Goal: Check status: Check status

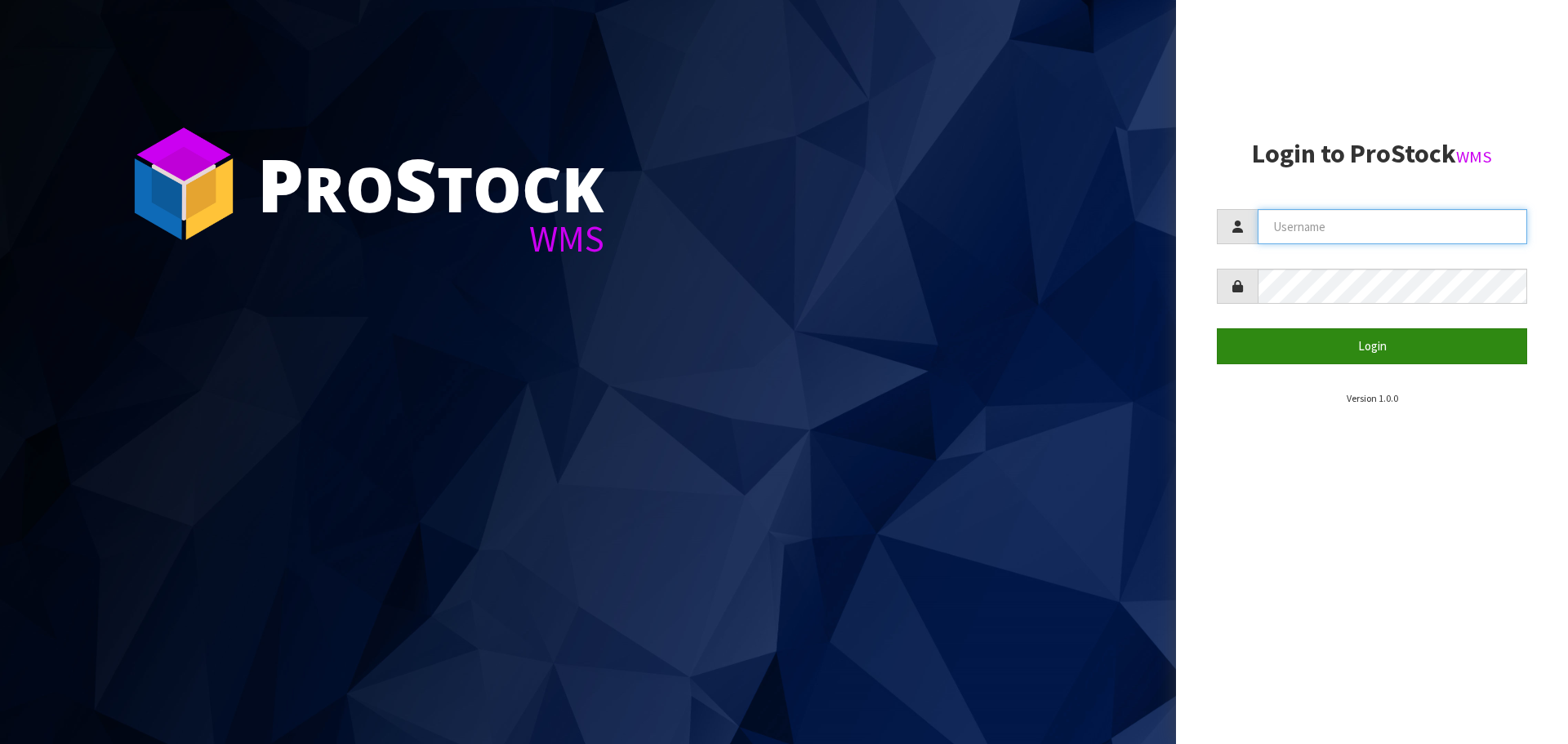
type input "[PERSON_NAME][EMAIL_ADDRESS][DOMAIN_NAME]"
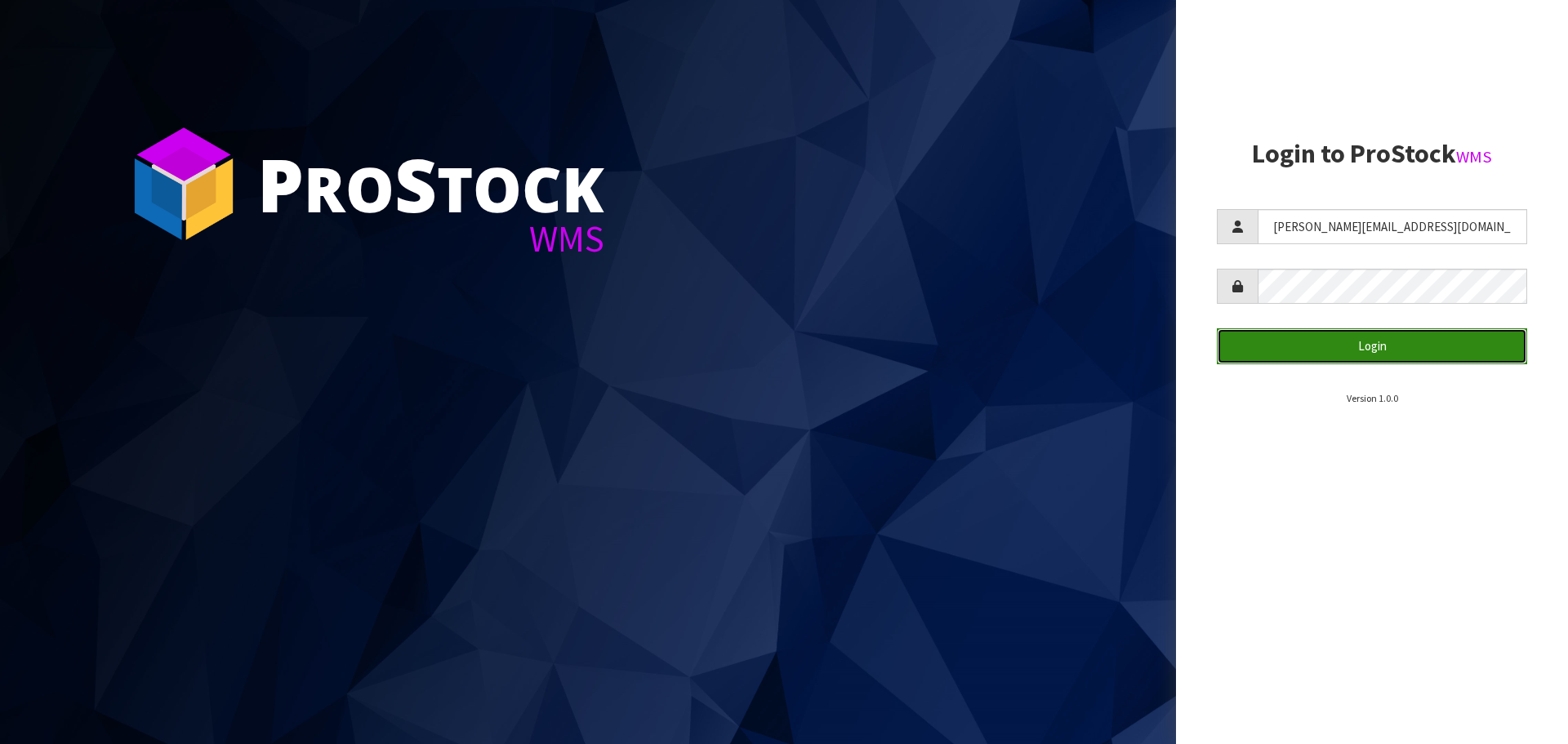
click at [1313, 347] on button "Login" at bounding box center [1373, 346] width 310 height 35
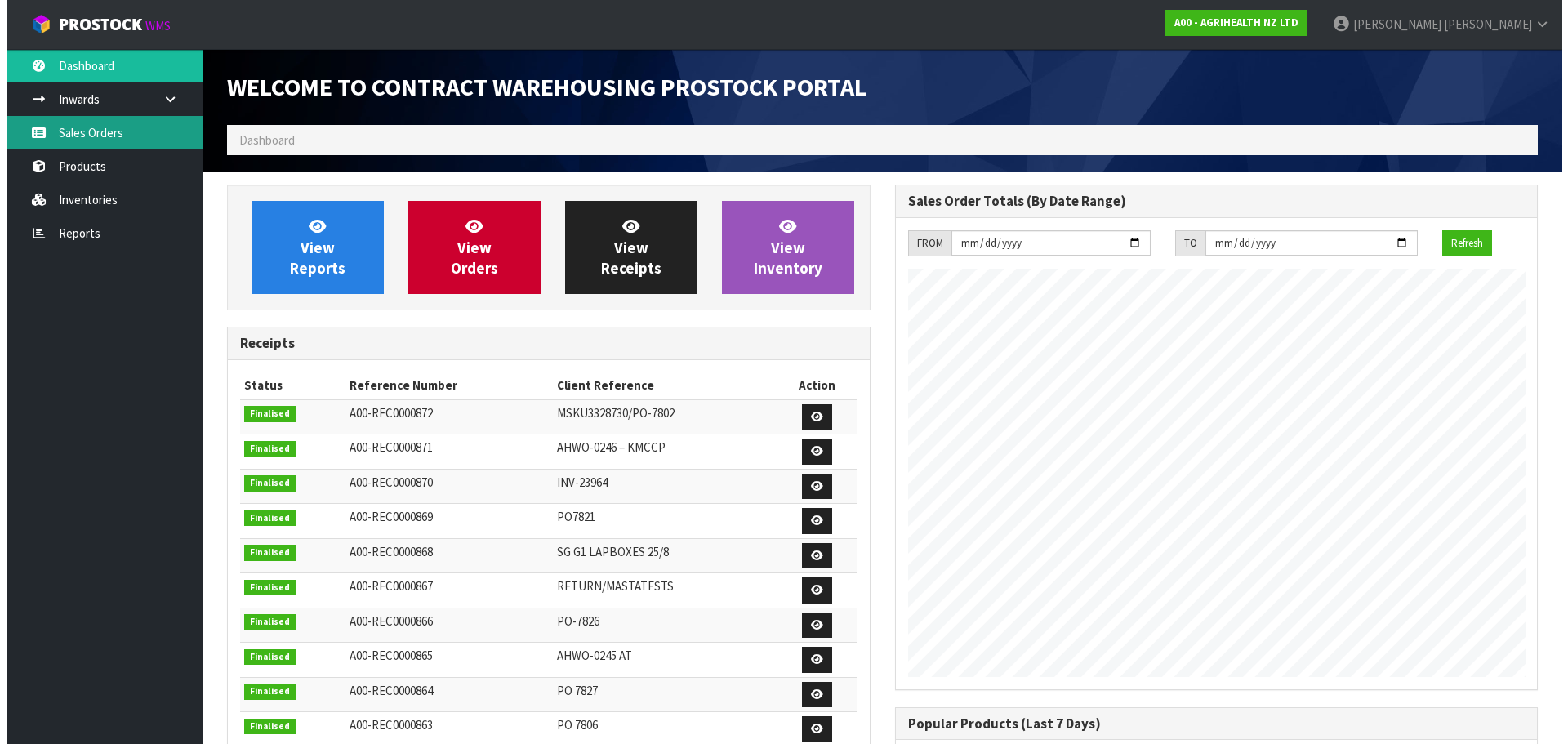
scroll to position [906, 667]
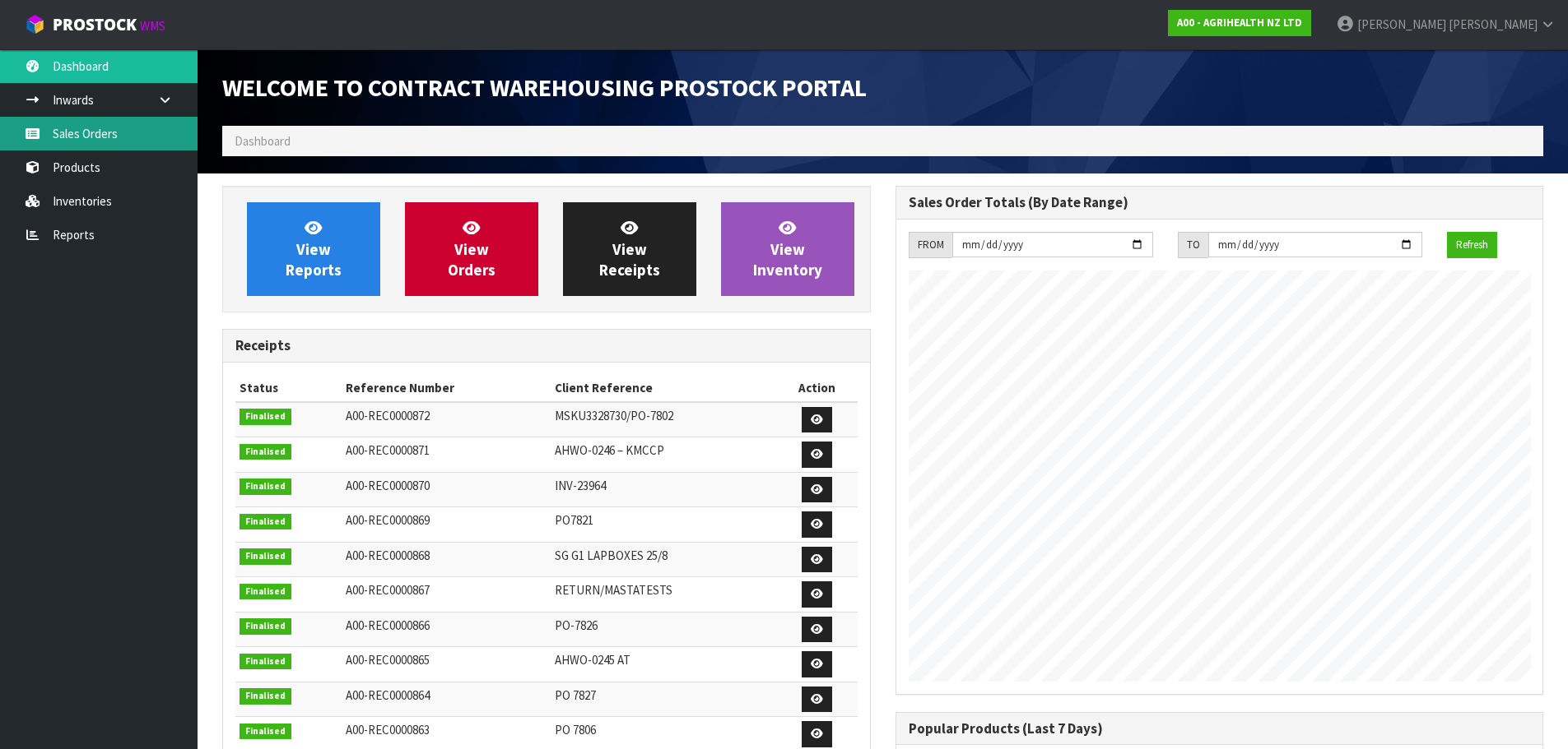
click at [56, 130] on link "Sales Orders" at bounding box center [98, 133] width 198 height 34
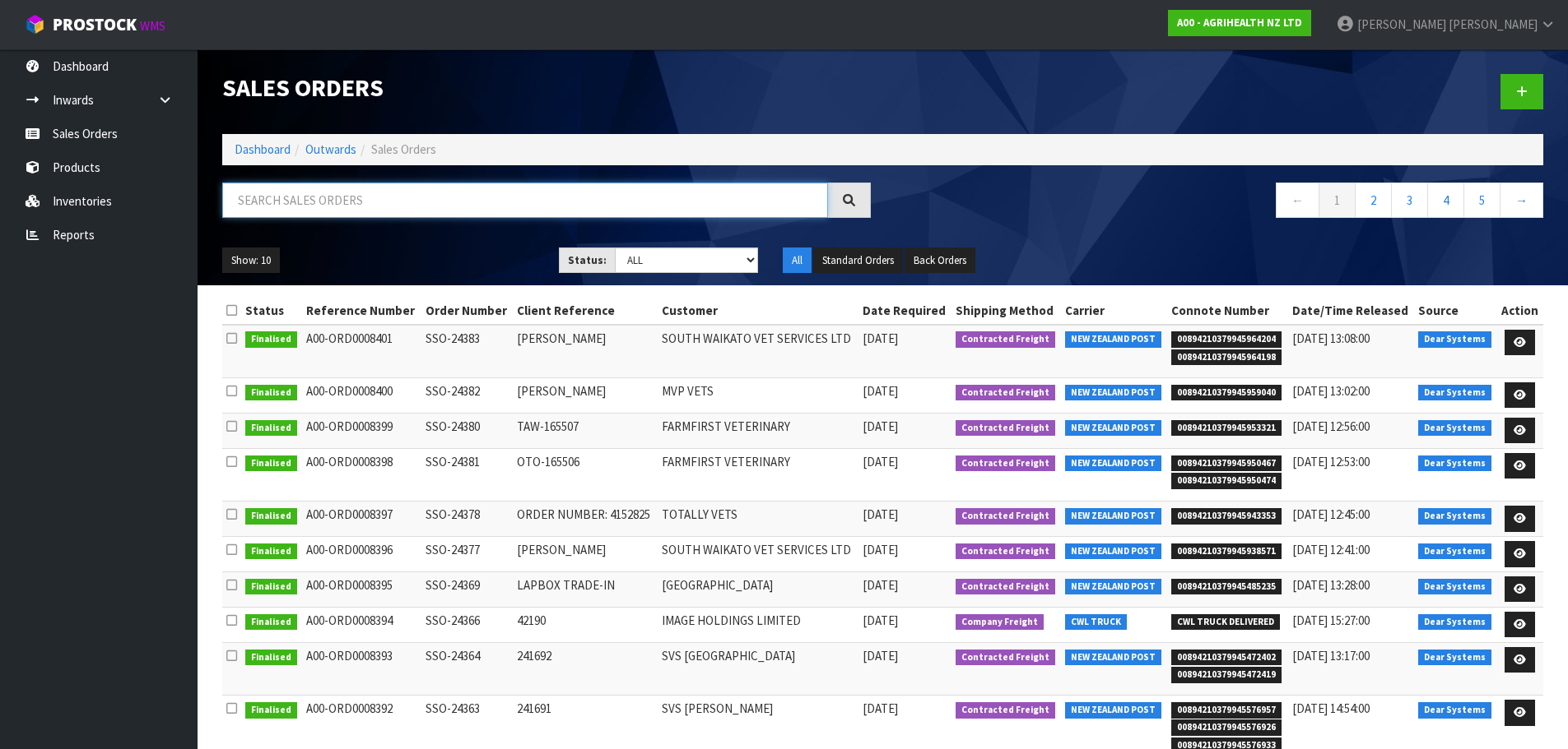
click at [574, 196] on input "text" at bounding box center [525, 200] width 606 height 36
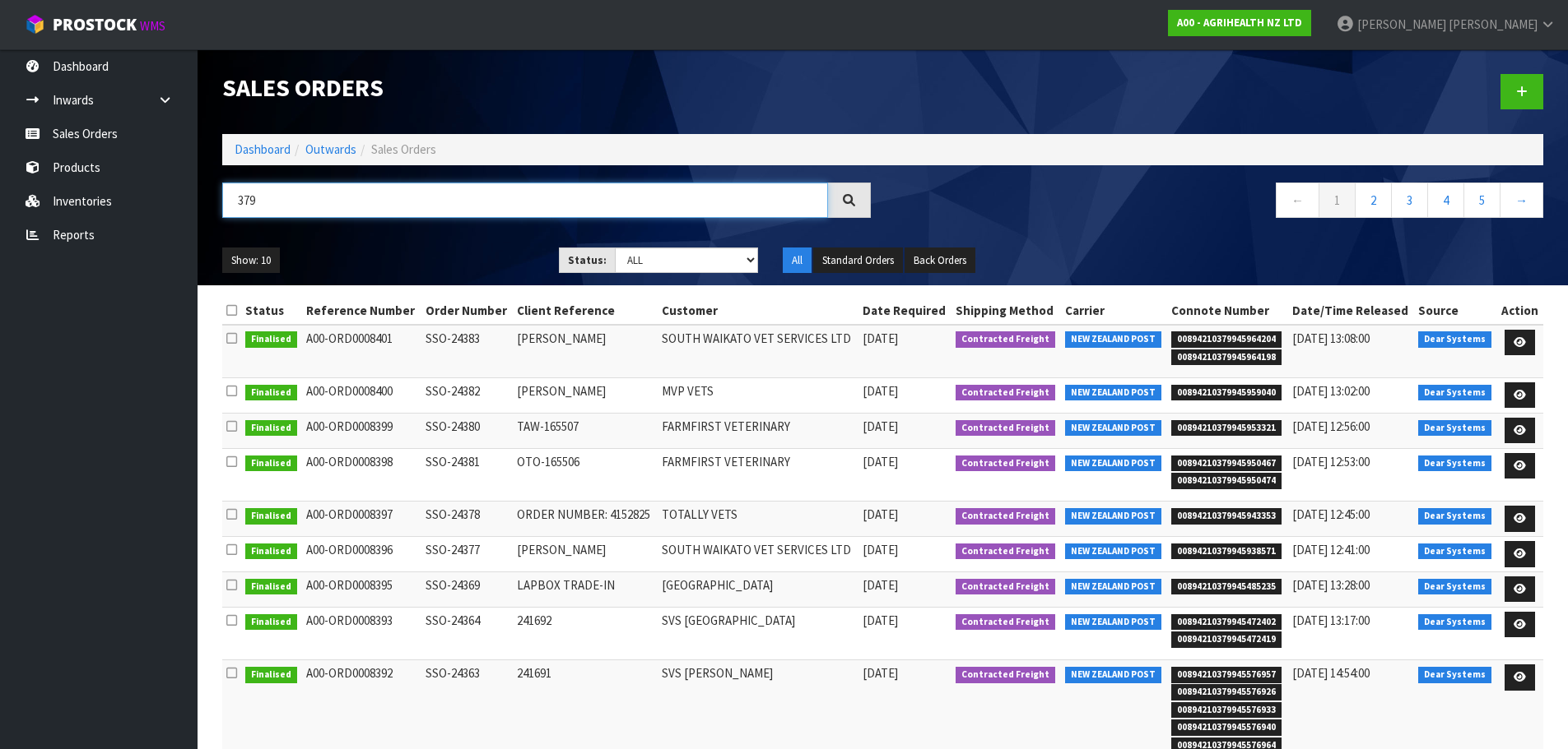
click at [236, 201] on input "379" at bounding box center [525, 200] width 606 height 36
type input "24379"
